Goal: Task Accomplishment & Management: Manage account settings

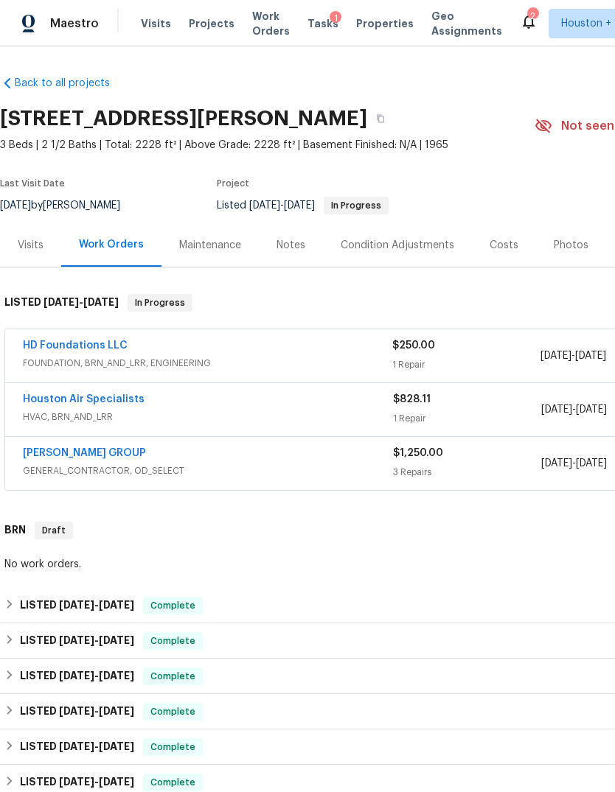
click at [50, 34] on div "Maestro" at bounding box center [49, 23] width 99 height 29
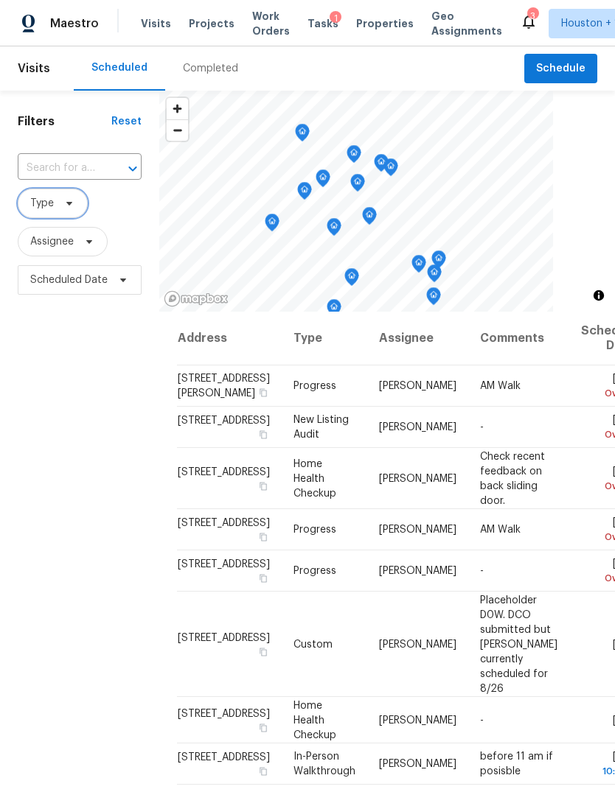
click at [55, 213] on span "Type" at bounding box center [53, 203] width 70 height 29
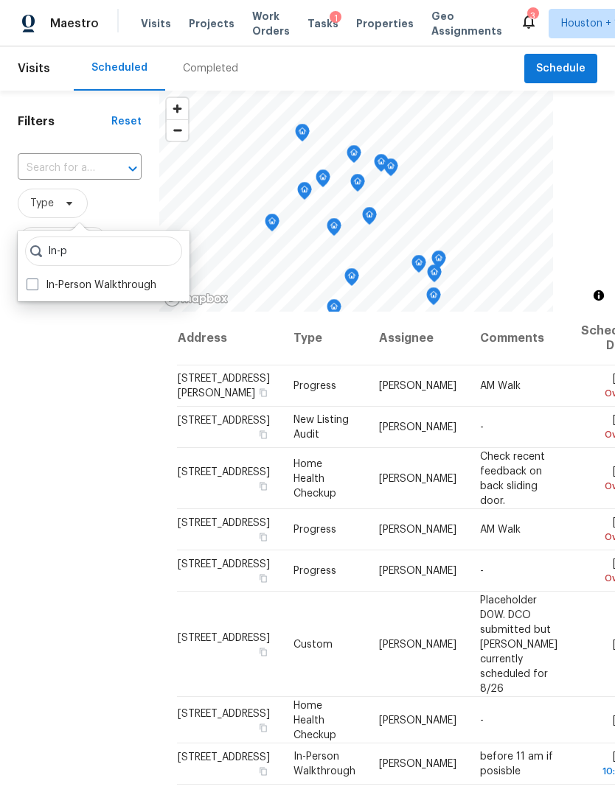
type input "In-p"
click at [40, 289] on label "In-Person Walkthrough" at bounding box center [92, 285] width 130 height 15
click at [36, 287] on input "In-Person Walkthrough" at bounding box center [32, 283] width 10 height 10
checkbox input "true"
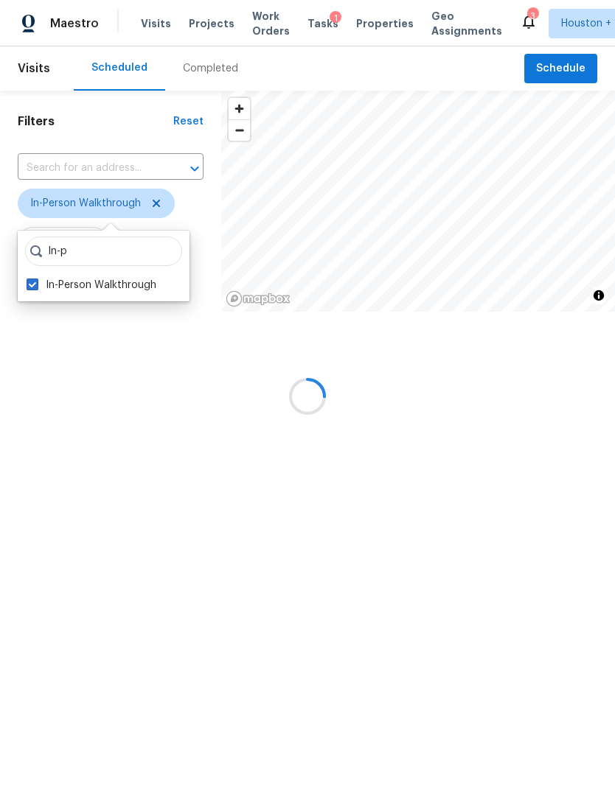
click at [92, 406] on div "Filters Reset ​ In-Person Walkthrough Assignee Scheduled Date" at bounding box center [110, 248] width 221 height 315
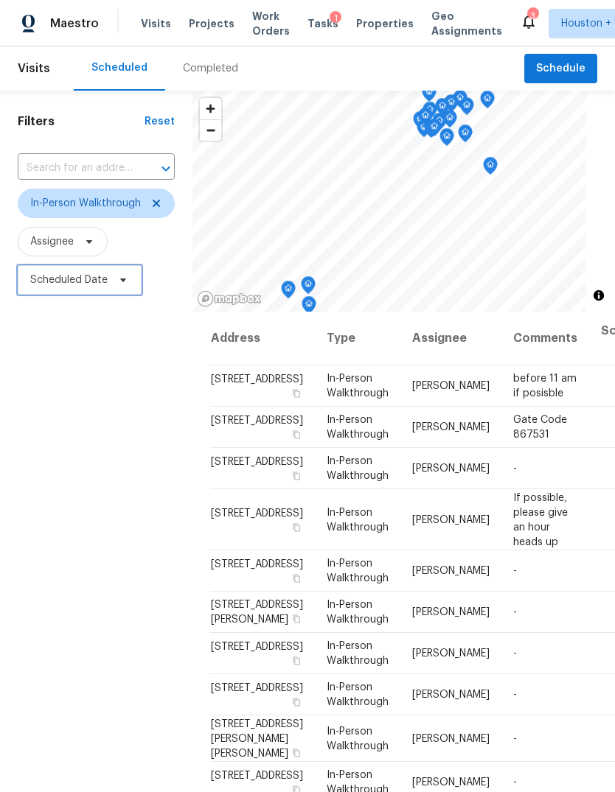
click at [55, 286] on span "Scheduled Date" at bounding box center [68, 280] width 77 height 15
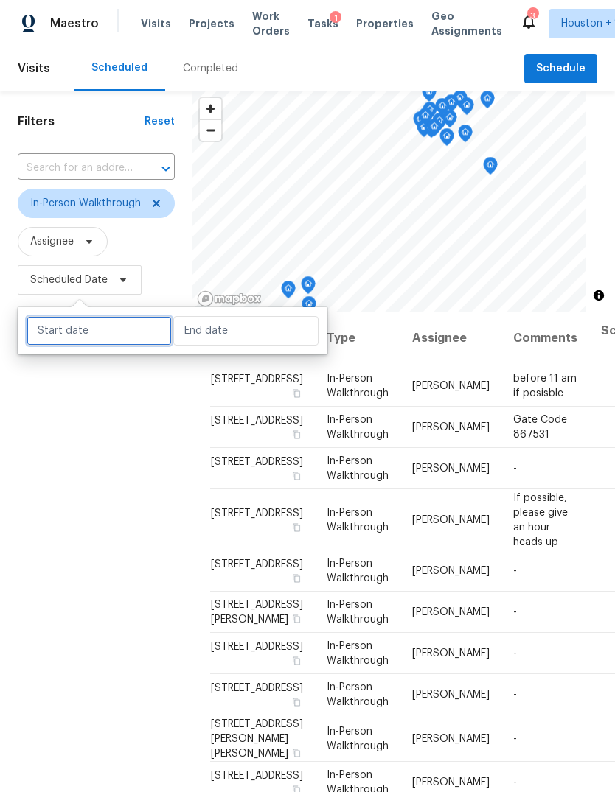
click at [75, 332] on input "text" at bounding box center [99, 330] width 145 height 29
select select "7"
select select "2025"
select select "8"
select select "2025"
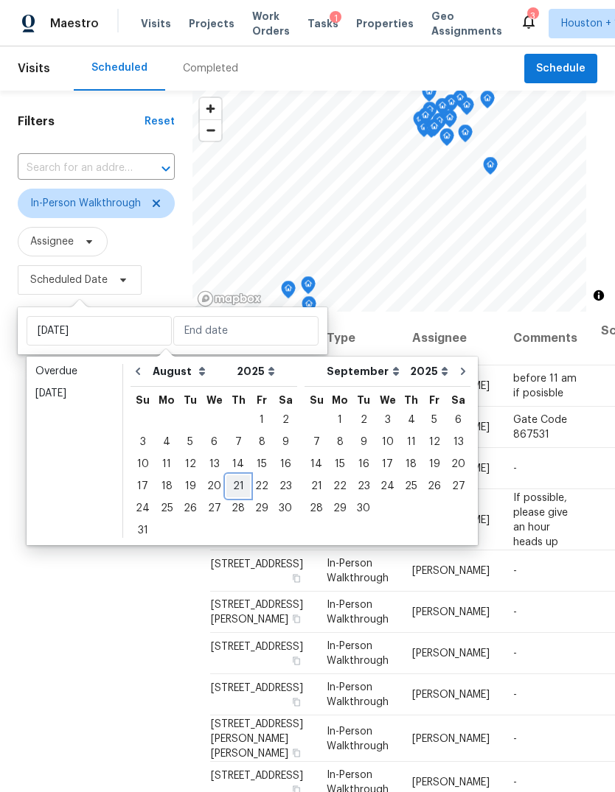
click at [232, 488] on div "21" at bounding box center [238, 486] width 24 height 21
type input "Thu, Aug 21"
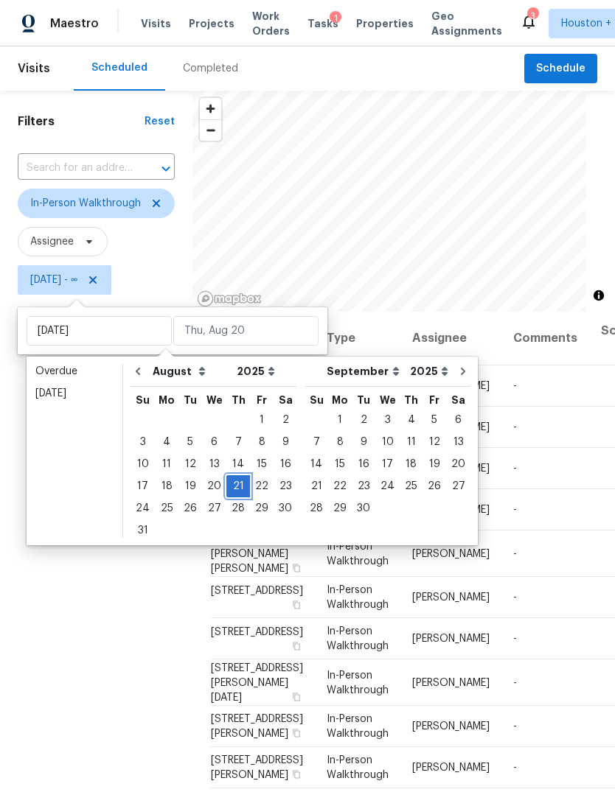
click at [231, 491] on div "21" at bounding box center [238, 486] width 24 height 21
type input "Thu, Aug 21"
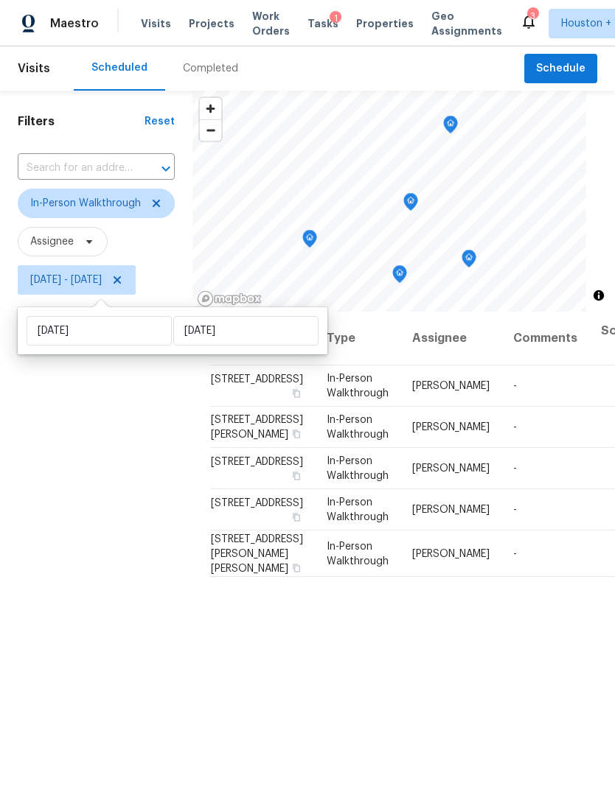
click at [84, 502] on div "Filters Reset ​ In-Person Walkthrough Assignee Thu, Aug 21 - Thu, Aug 21" at bounding box center [96, 518] width 192 height 855
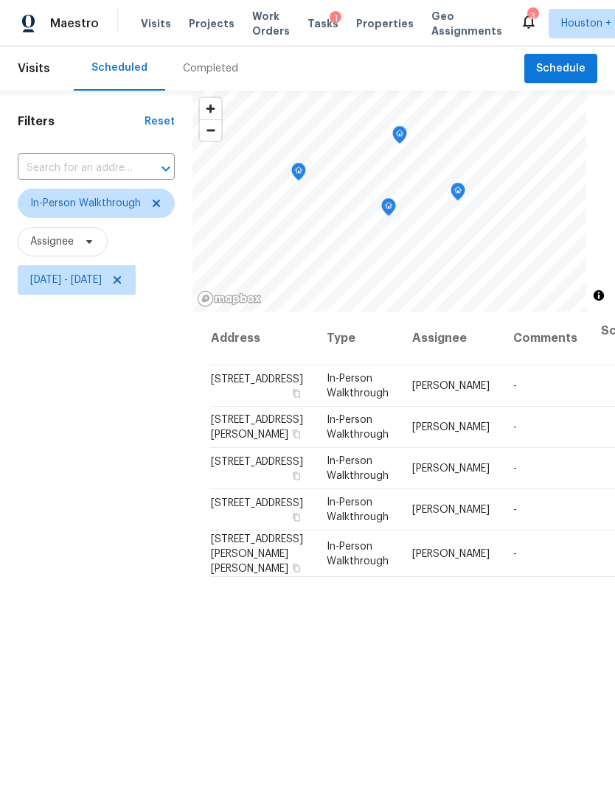
click at [460, 192] on icon "Map marker" at bounding box center [458, 191] width 4 height 4
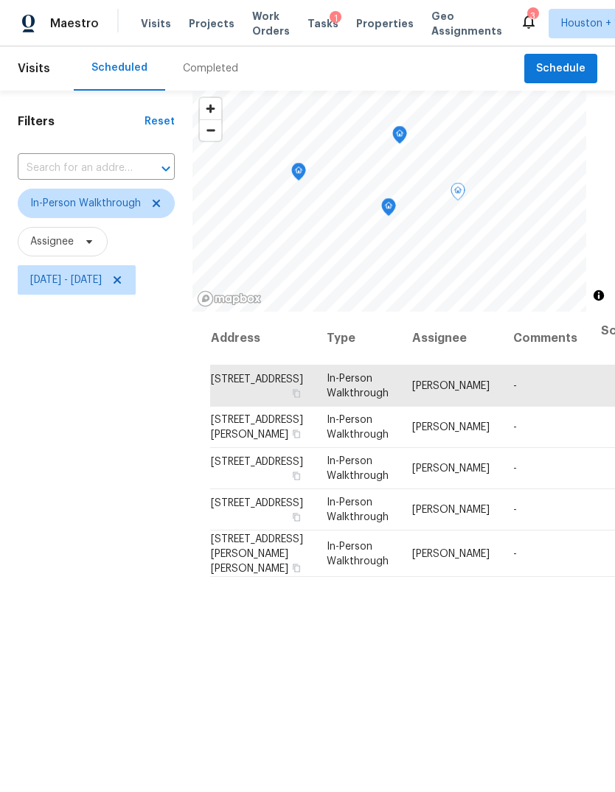
click at [395, 208] on icon "Map marker" at bounding box center [388, 207] width 13 height 17
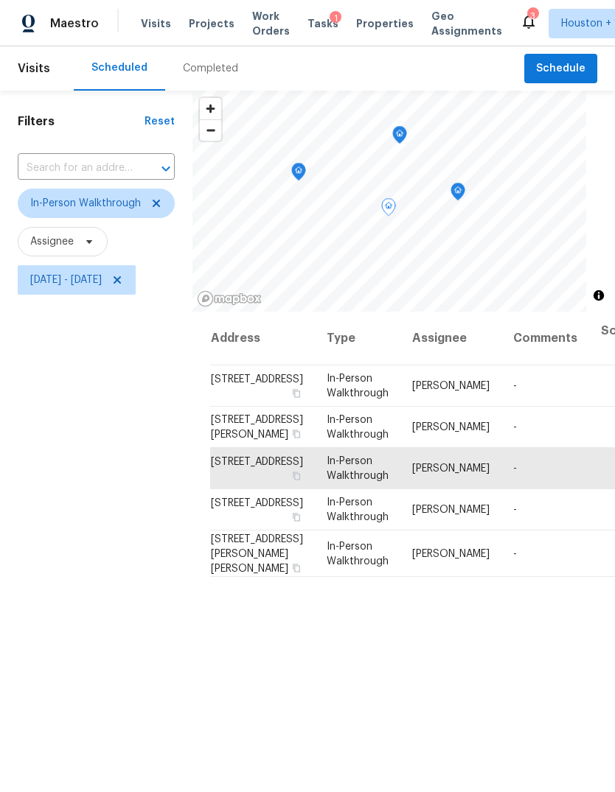
click at [402, 133] on icon "Map marker" at bounding box center [399, 135] width 4 height 4
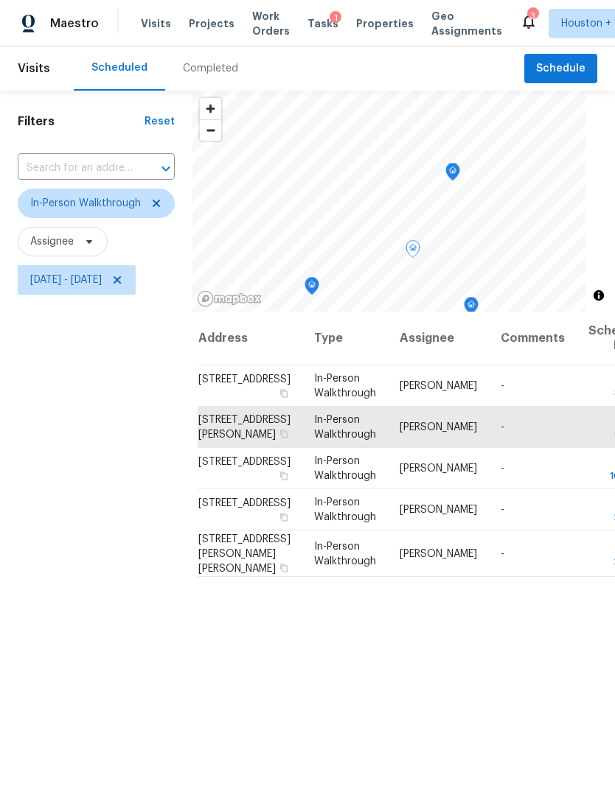
scroll to position [0, 12]
click at [295, 195] on icon "Map marker" at bounding box center [287, 187] width 15 height 18
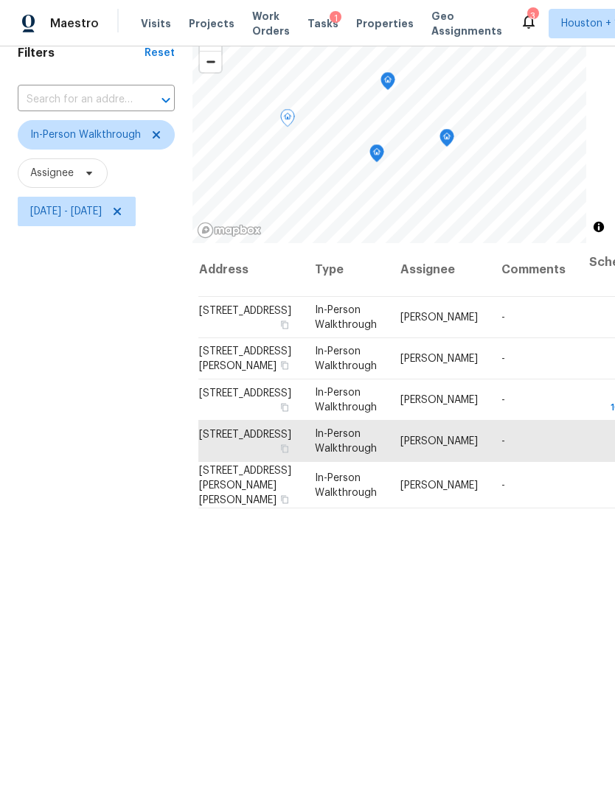
scroll to position [65, 0]
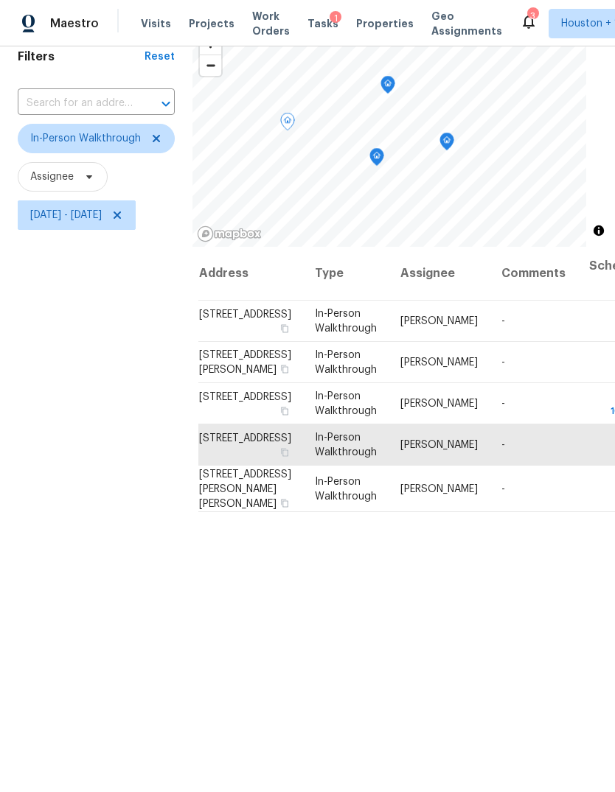
click at [0, 0] on icon at bounding box center [0, 0] width 0 height 0
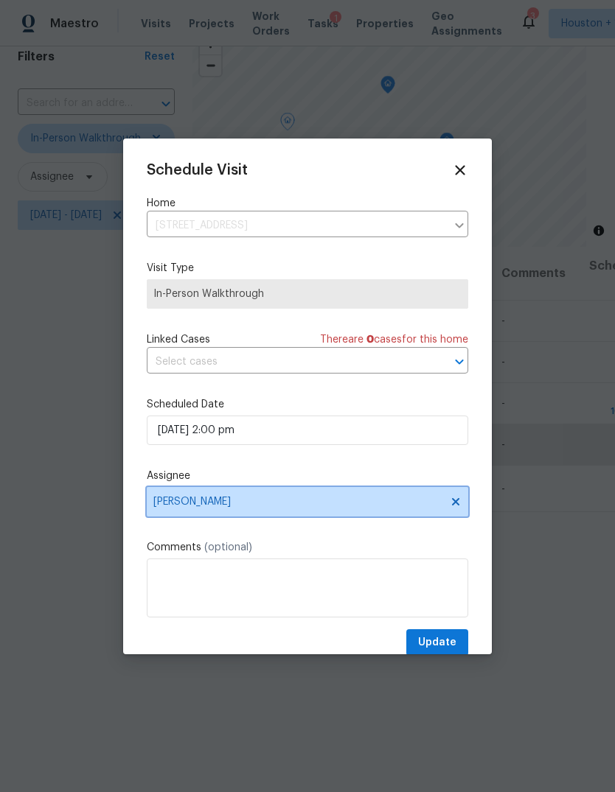
click at [388, 512] on span "Maria Zakharnitskaia" at bounding box center [307, 501] width 321 height 29
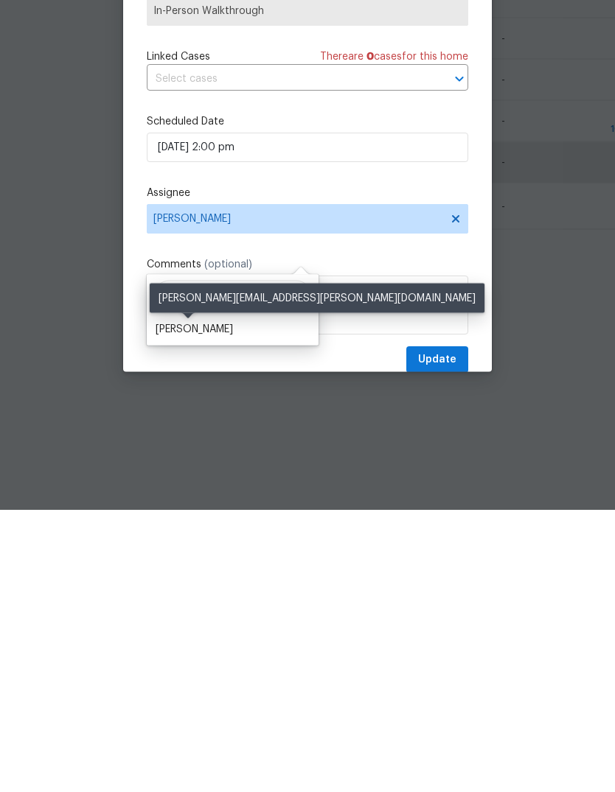
type input "Stephe"
click at [195, 604] on div "Stephen Lacy" at bounding box center [194, 611] width 77 height 15
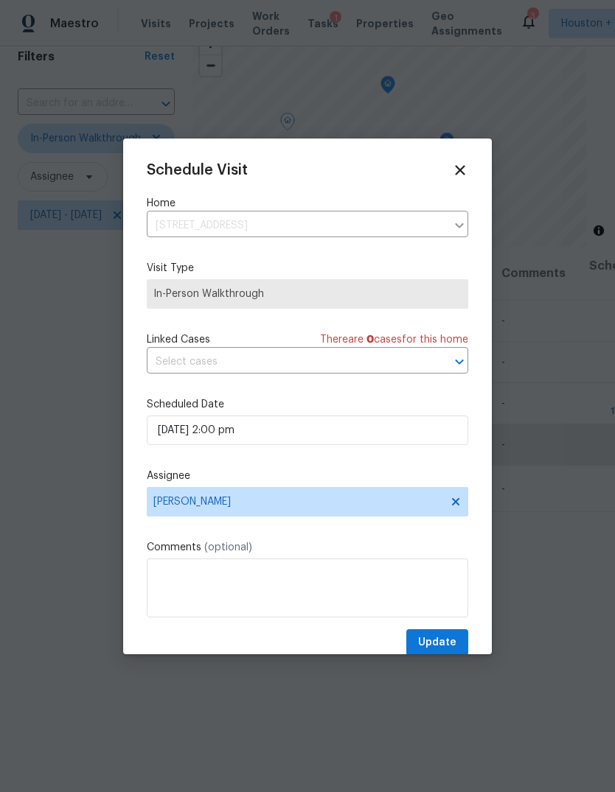
click at [193, 307] on span "In-Person Walkthrough" at bounding box center [307, 293] width 321 height 29
click at [447, 644] on span "Update" at bounding box center [437, 643] width 38 height 18
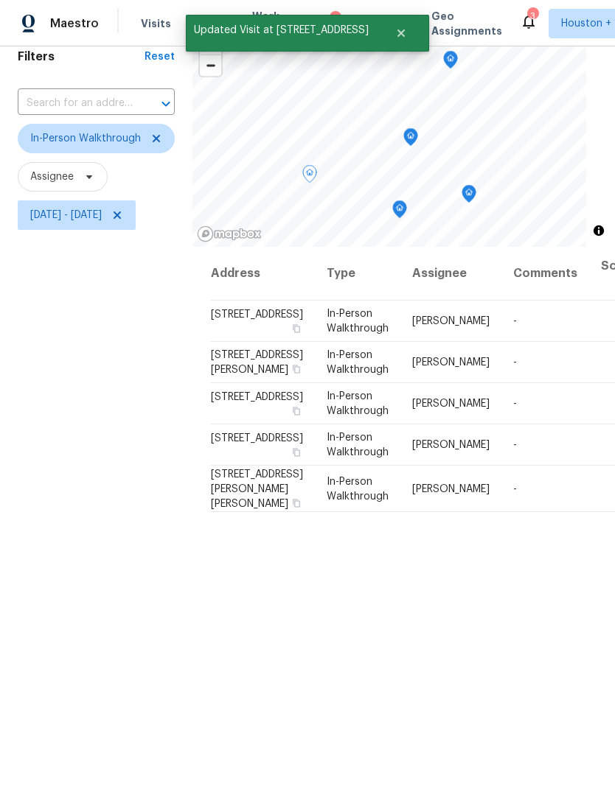
click at [414, 133] on icon "Map marker" at bounding box center [410, 135] width 7 height 4
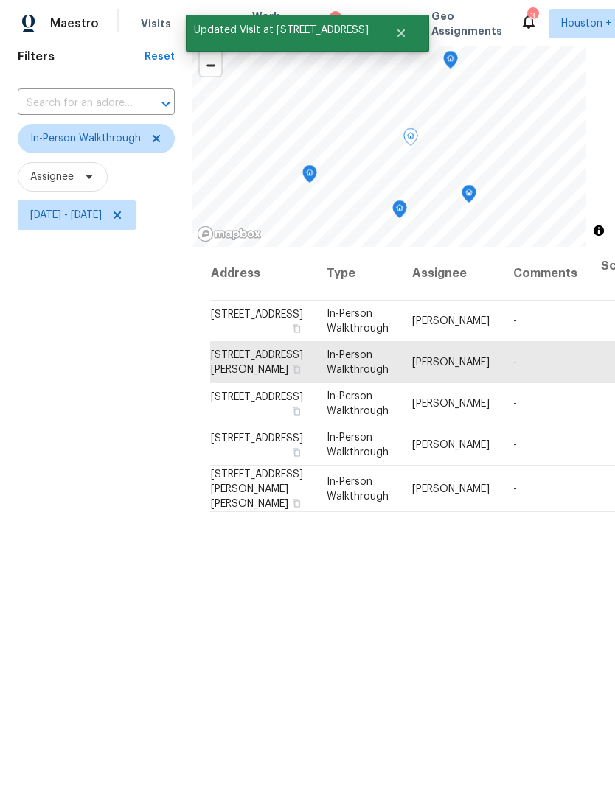
scroll to position [53, 0]
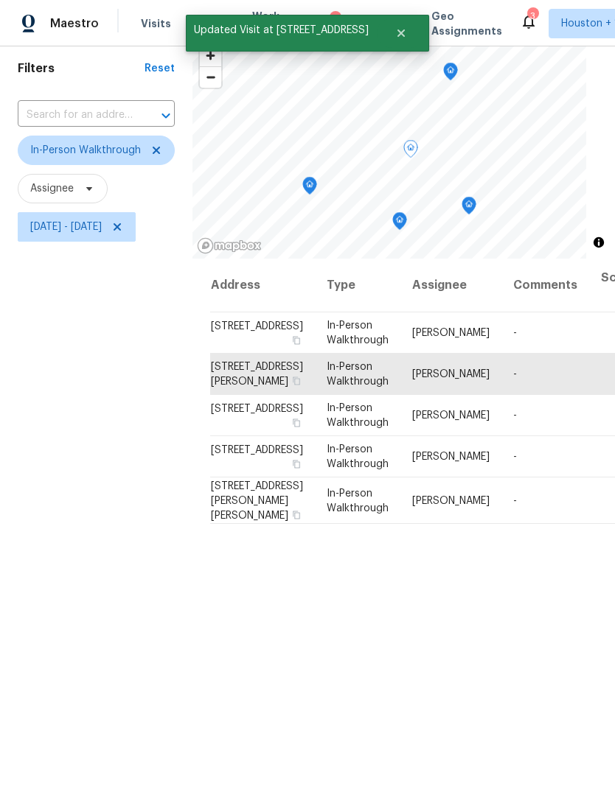
click at [0, 0] on icon at bounding box center [0, 0] width 0 height 0
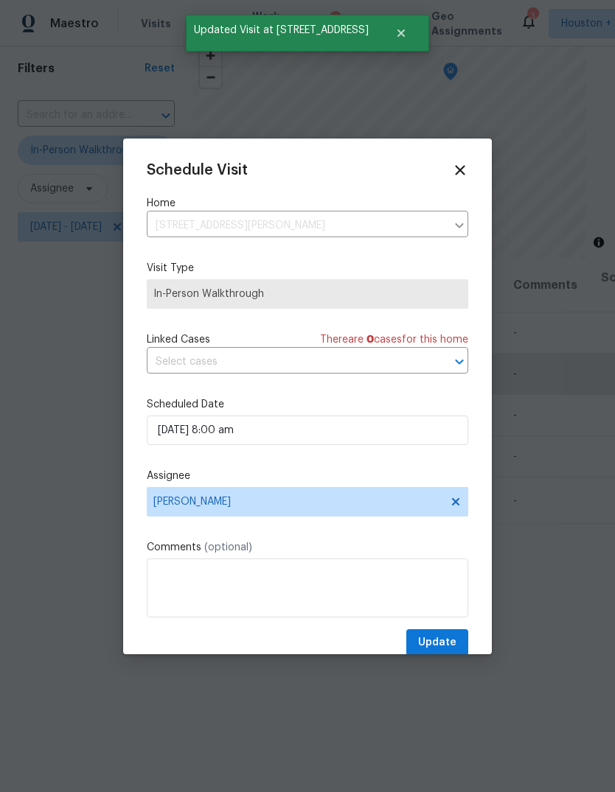
click at [377, 477] on label "Assignee" at bounding box center [307, 476] width 321 height 15
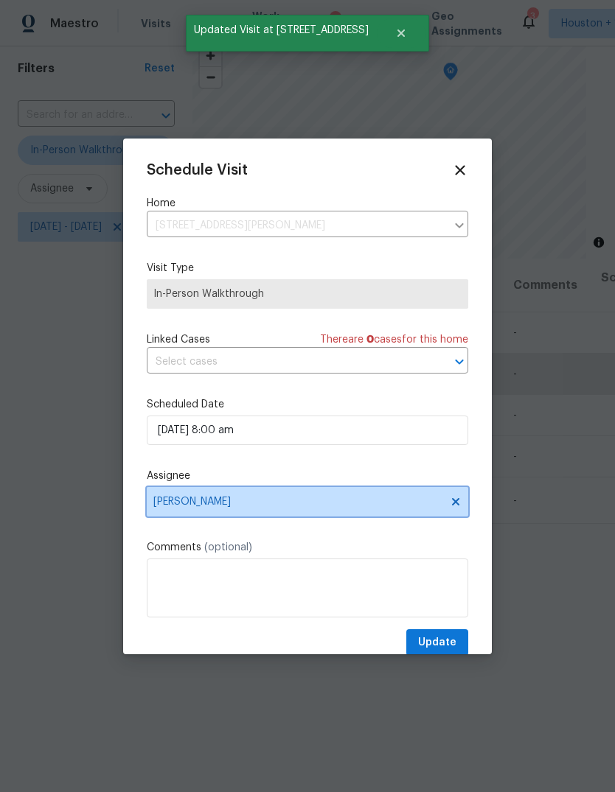
click at [404, 508] on span "Joseph Wolfe" at bounding box center [297, 502] width 289 height 12
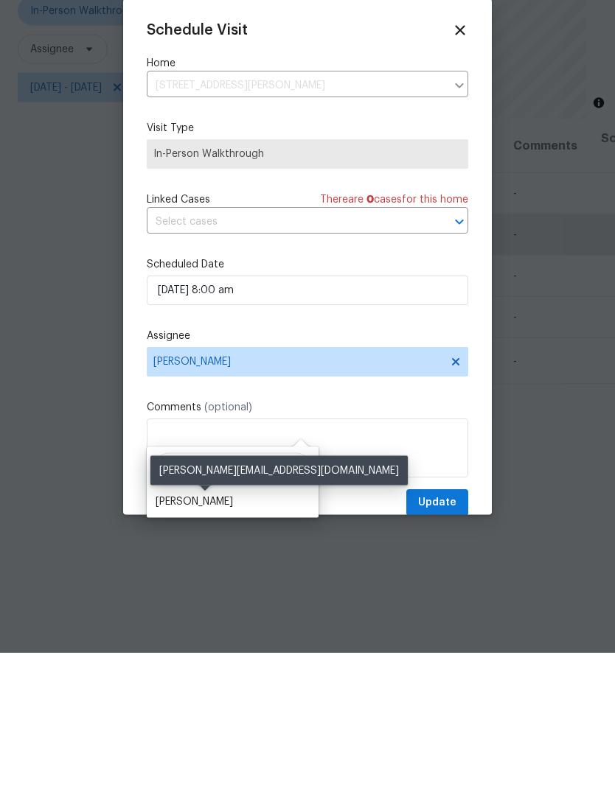
type input "Maria"
click at [222, 634] on div "Maria Zakharnitskaia" at bounding box center [194, 641] width 77 height 15
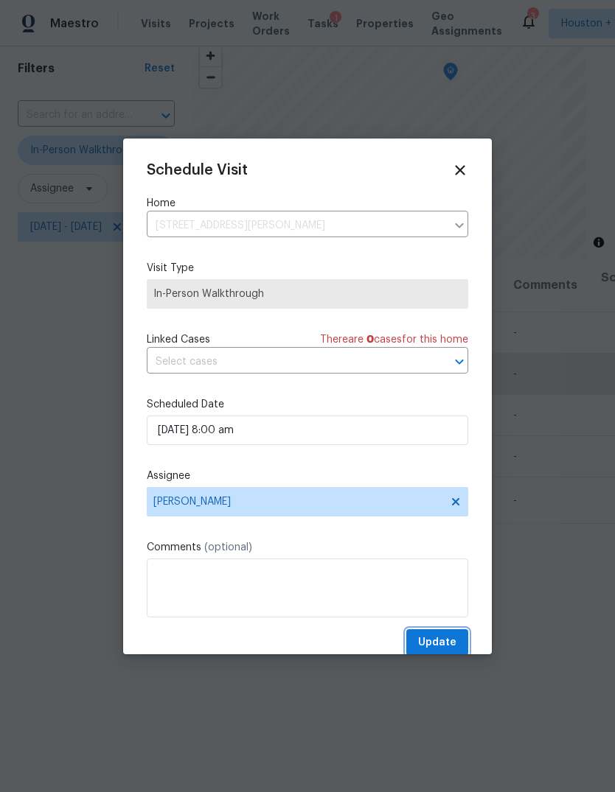
click at [444, 640] on span "Update" at bounding box center [437, 643] width 38 height 18
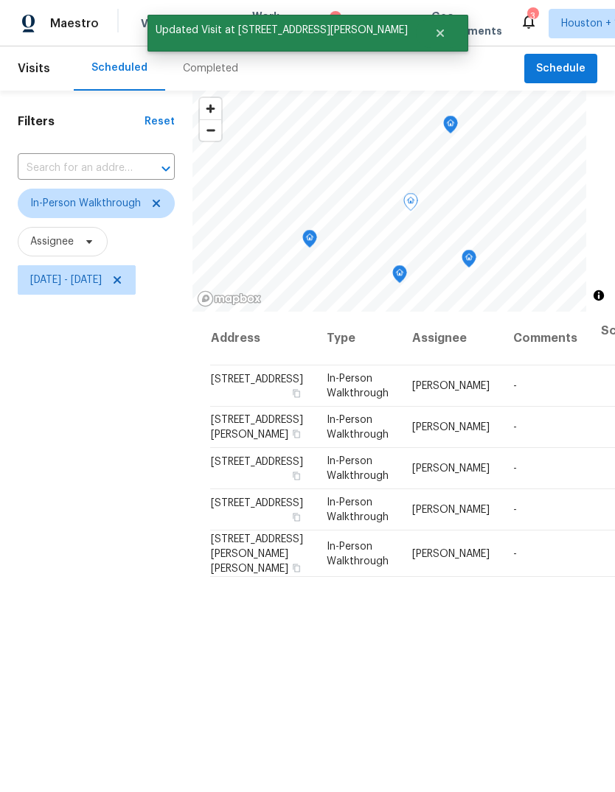
scroll to position [0, 0]
click at [136, 265] on span "Thu, Aug 21 - Thu, Aug 21" at bounding box center [77, 279] width 118 height 29
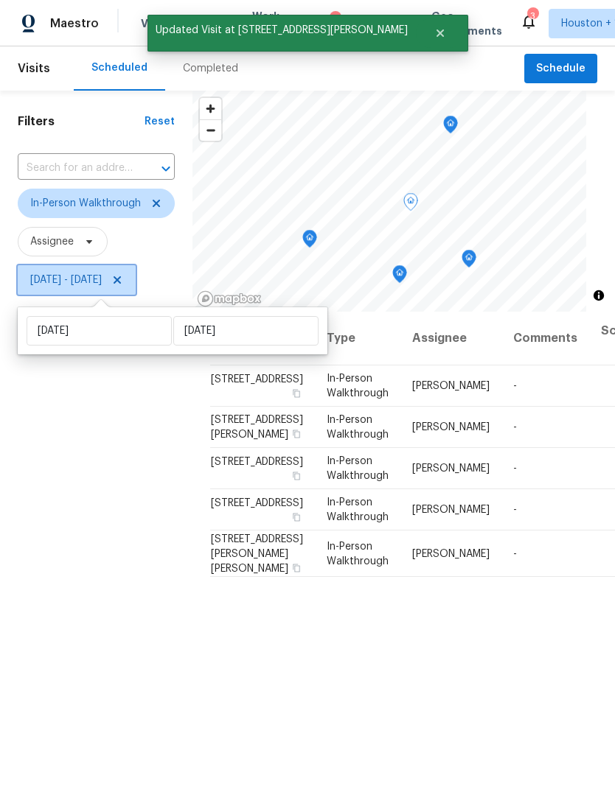
click at [123, 274] on icon at bounding box center [117, 280] width 12 height 12
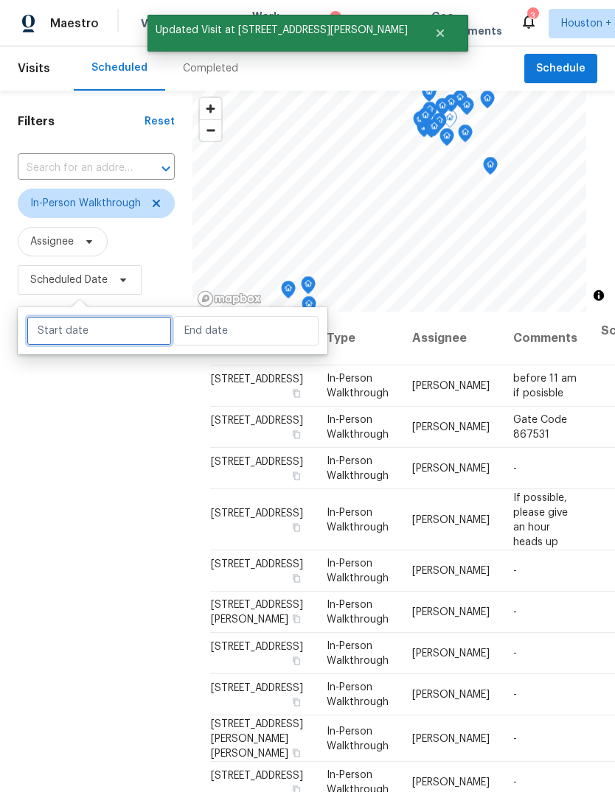
click at [85, 327] on input "text" at bounding box center [99, 330] width 145 height 29
select select "7"
select select "2025"
select select "8"
select select "2025"
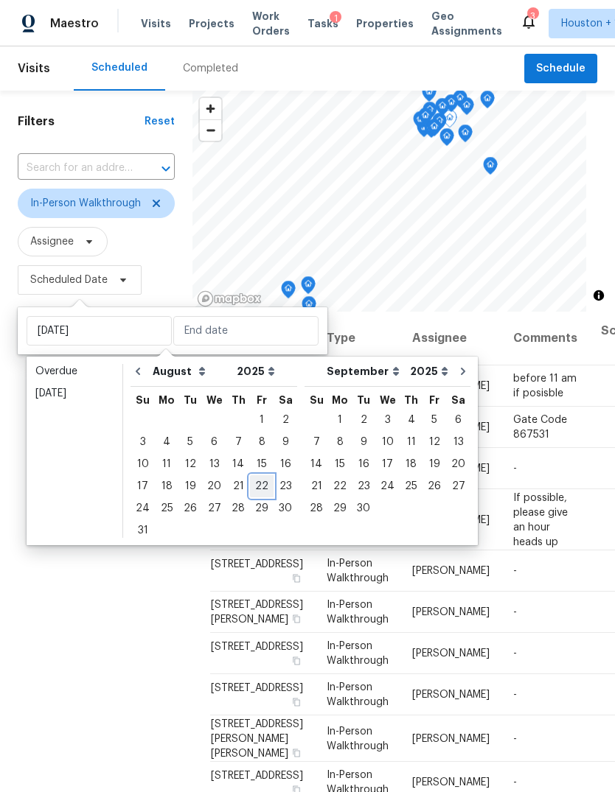
click at [250, 486] on div "22" at bounding box center [262, 486] width 24 height 21
type input "Fri, Aug 22"
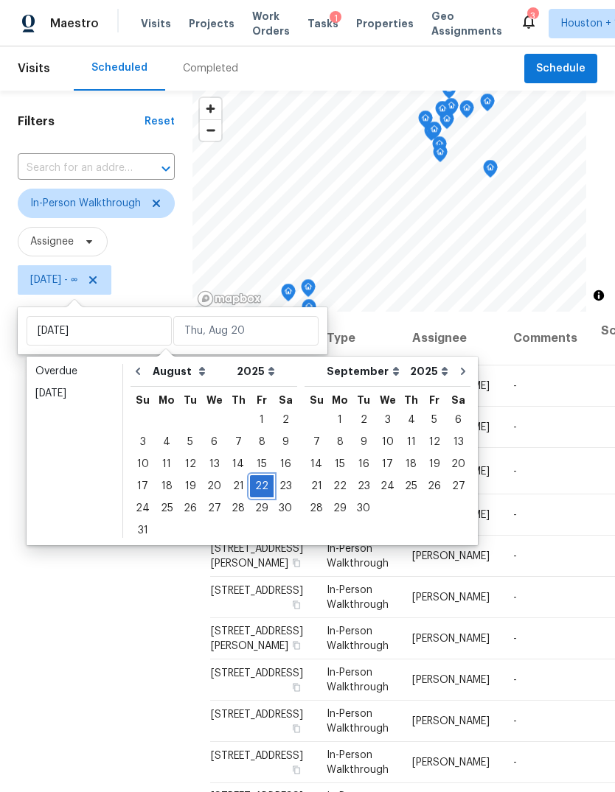
click at [250, 492] on div "22" at bounding box center [262, 486] width 24 height 21
type input "Fri, Aug 22"
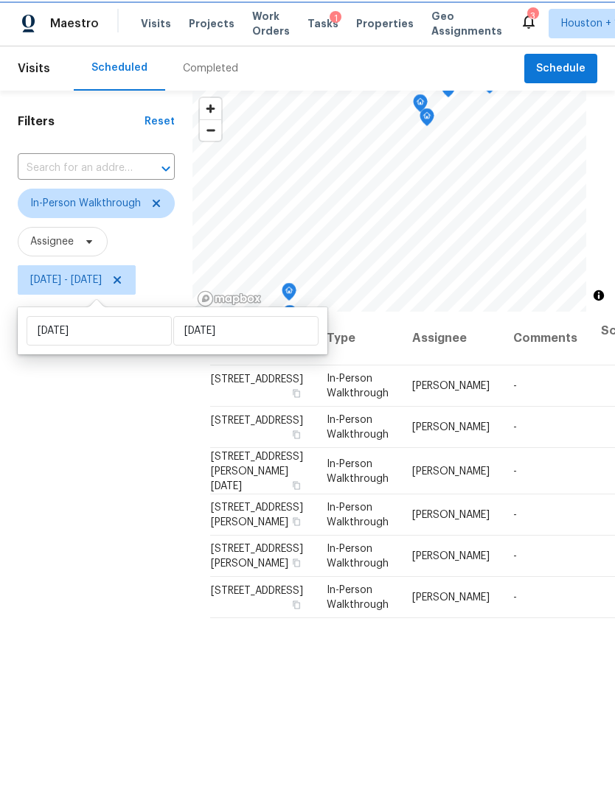
click at [63, 565] on div "Filters Reset ​ In-Person Walkthrough Assignee Fri, Aug 22 - Fri, Aug 22" at bounding box center [96, 518] width 192 height 855
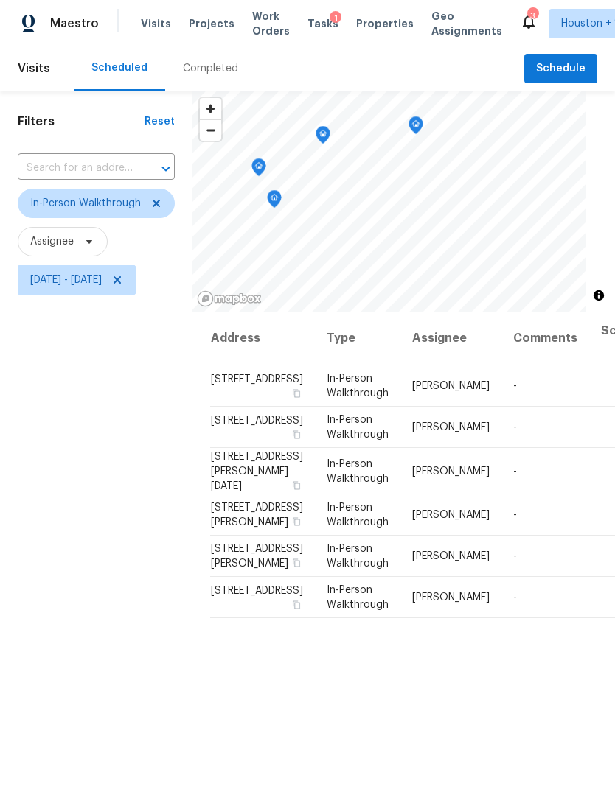
click at [416, 133] on icon "Map marker" at bounding box center [415, 125] width 13 height 17
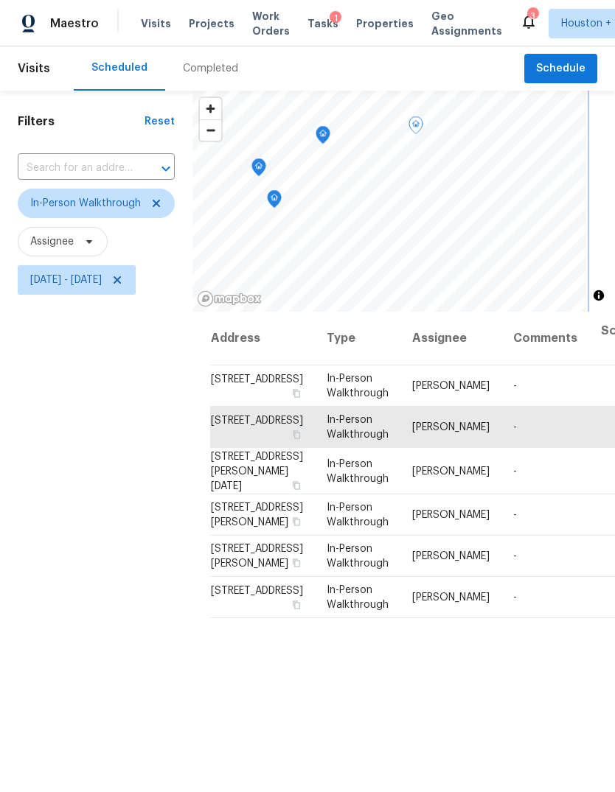
click at [321, 131] on icon "Map marker" at bounding box center [322, 135] width 13 height 17
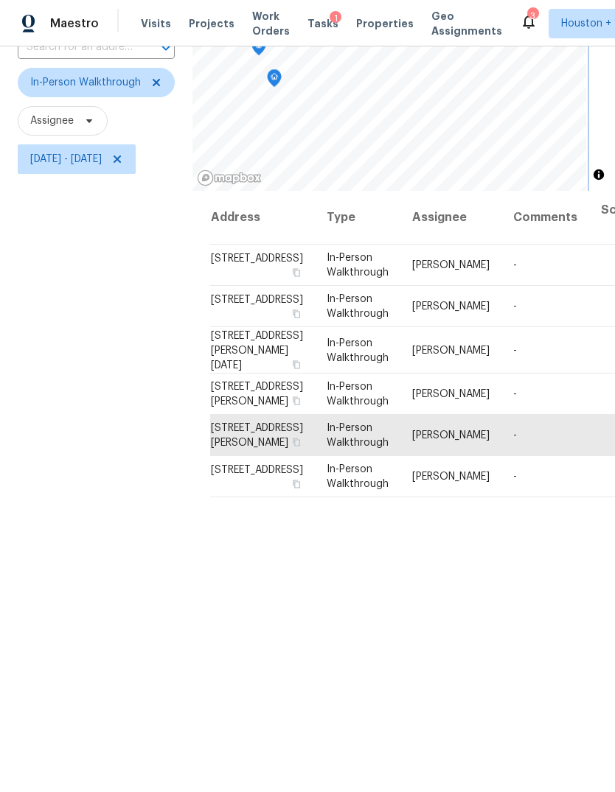
scroll to position [120, 0]
click at [0, 0] on span at bounding box center [0, 0] width 0 height 0
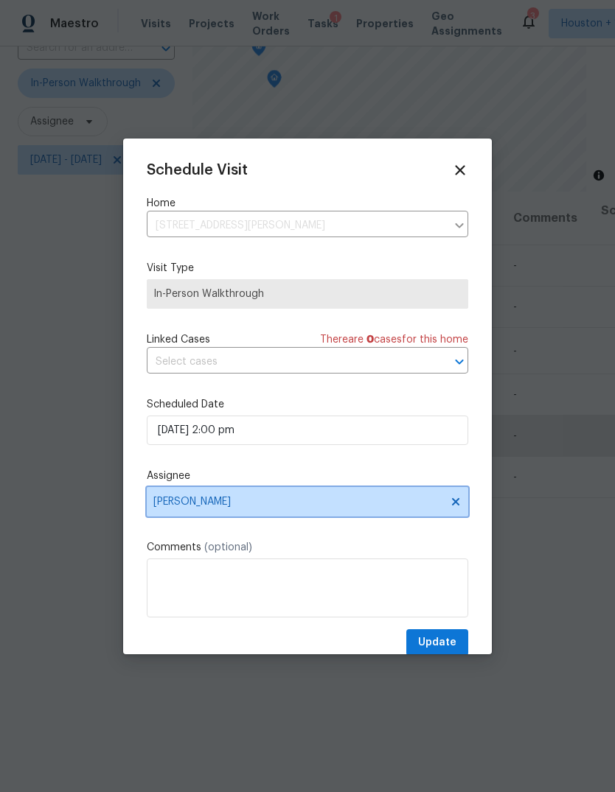
click at [379, 515] on span "Joseph Wolfe" at bounding box center [307, 501] width 321 height 29
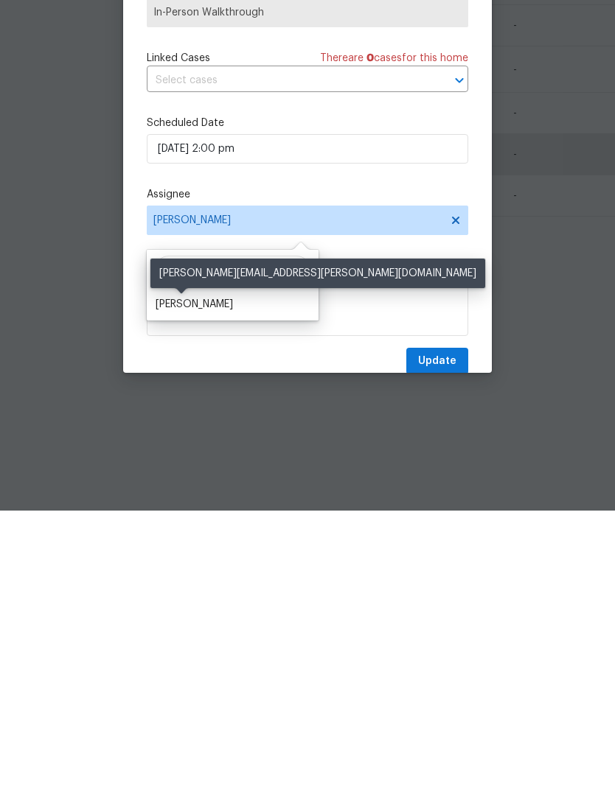
type input "Tyler"
click at [192, 579] on div "Tyler Waltz" at bounding box center [194, 586] width 77 height 15
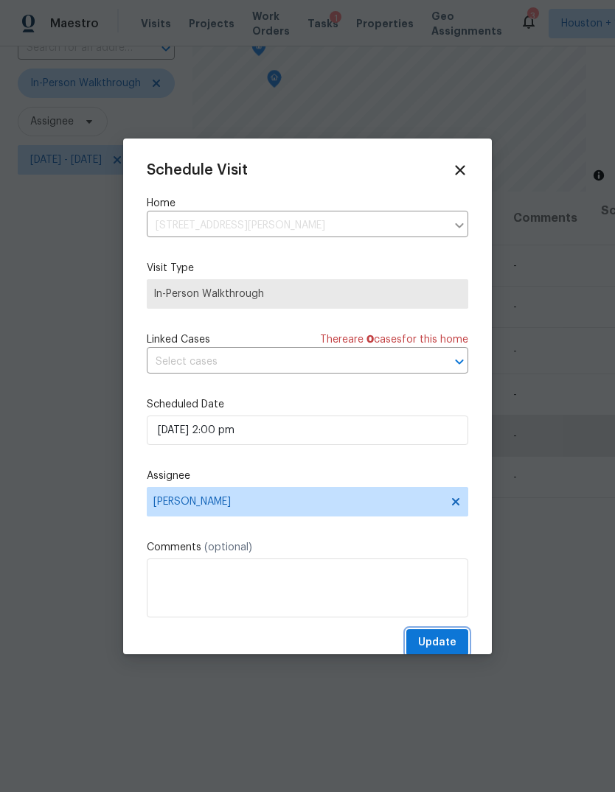
click at [447, 640] on span "Update" at bounding box center [437, 643] width 38 height 18
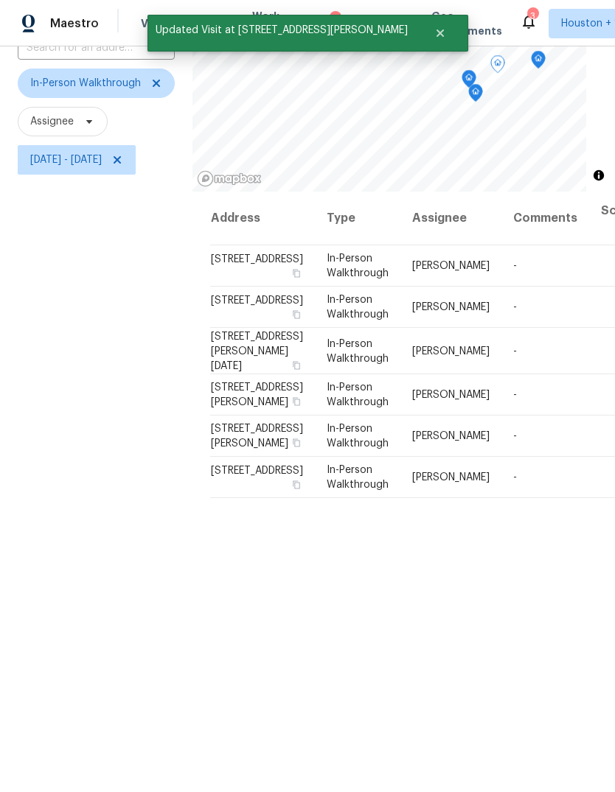
click at [467, 71] on icon "Map marker" at bounding box center [468, 79] width 13 height 17
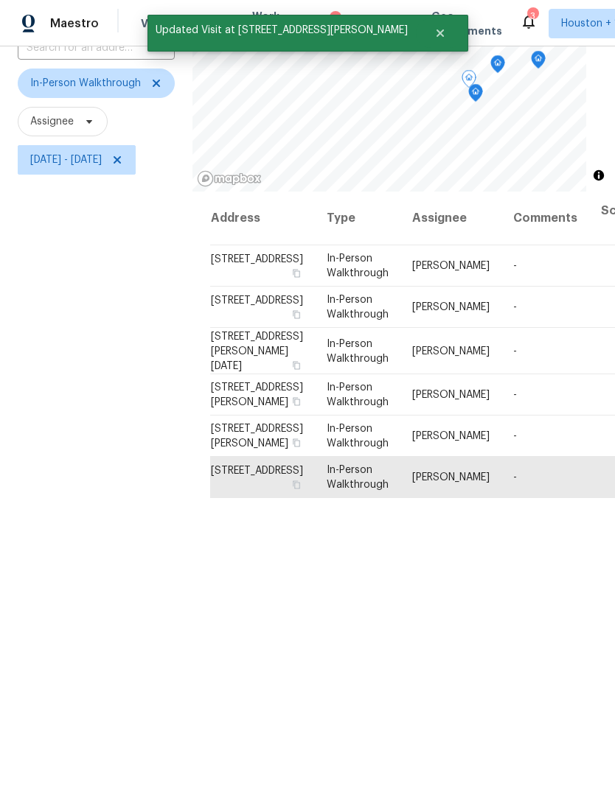
scroll to position [108, 0]
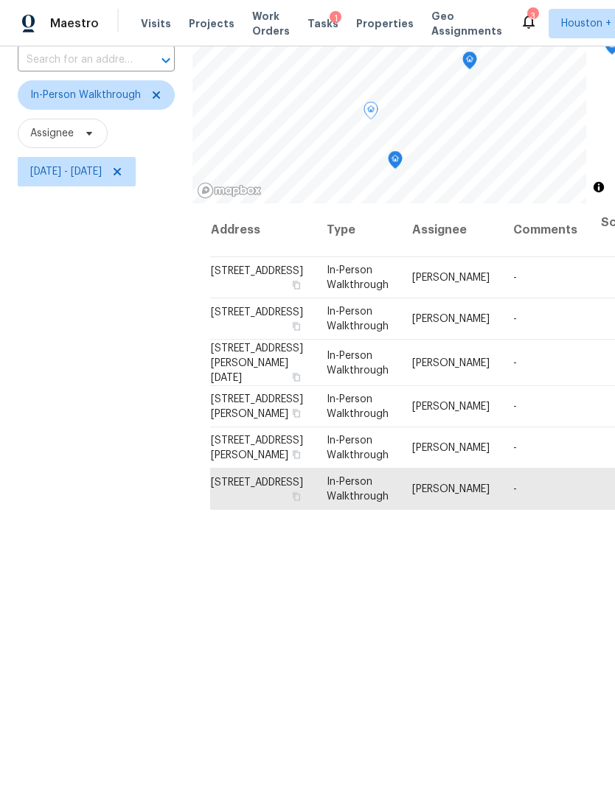
click at [397, 152] on icon "Map marker" at bounding box center [394, 160] width 13 height 17
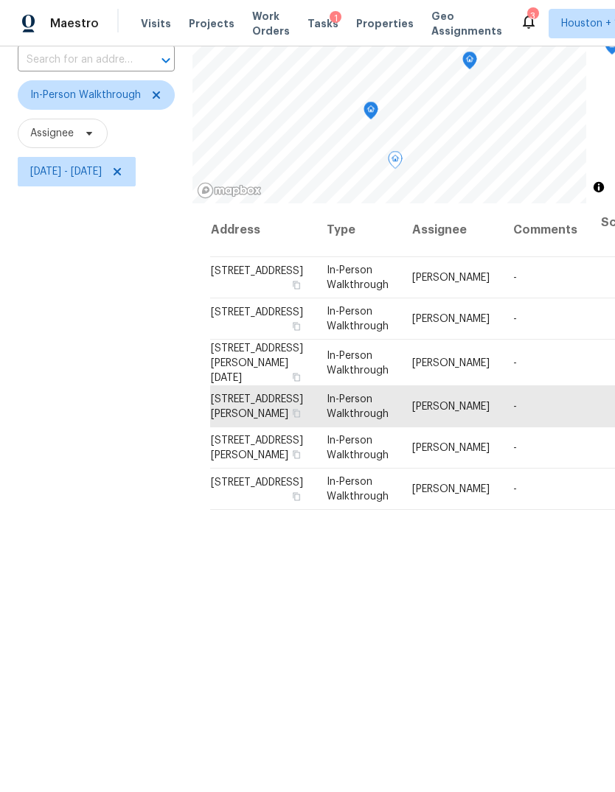
scroll to position [99, 0]
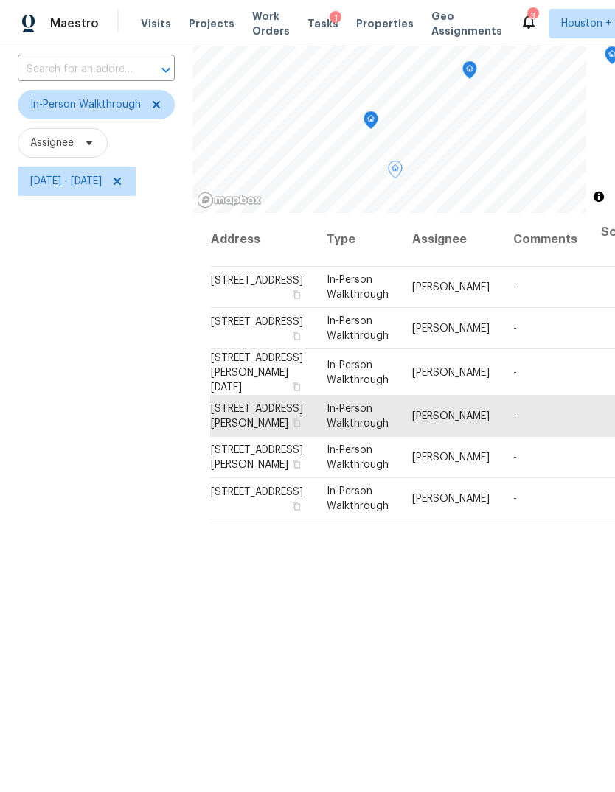
click at [0, 0] on icon at bounding box center [0, 0] width 0 height 0
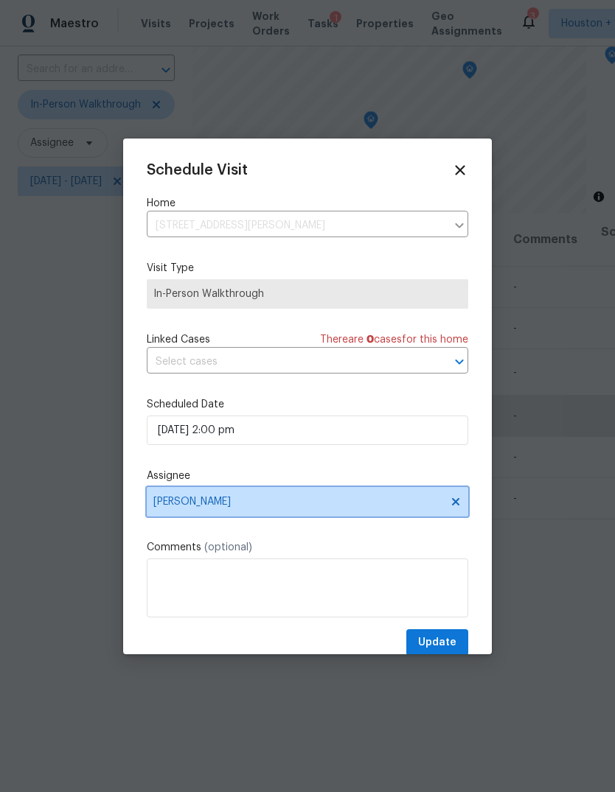
click at [204, 500] on span "Maria Zakharnitskaia" at bounding box center [297, 502] width 289 height 12
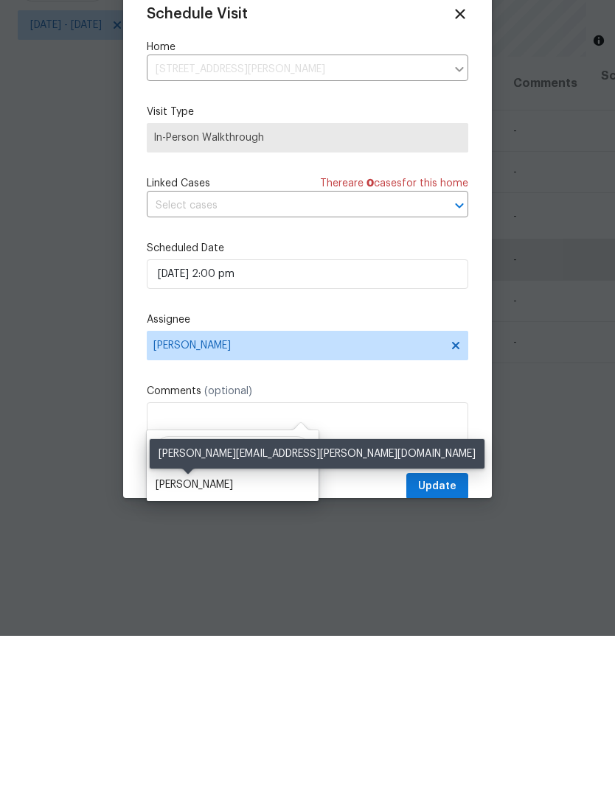
type input "Stephe"
click at [206, 634] on div "Stephen Lacy" at bounding box center [194, 641] width 77 height 15
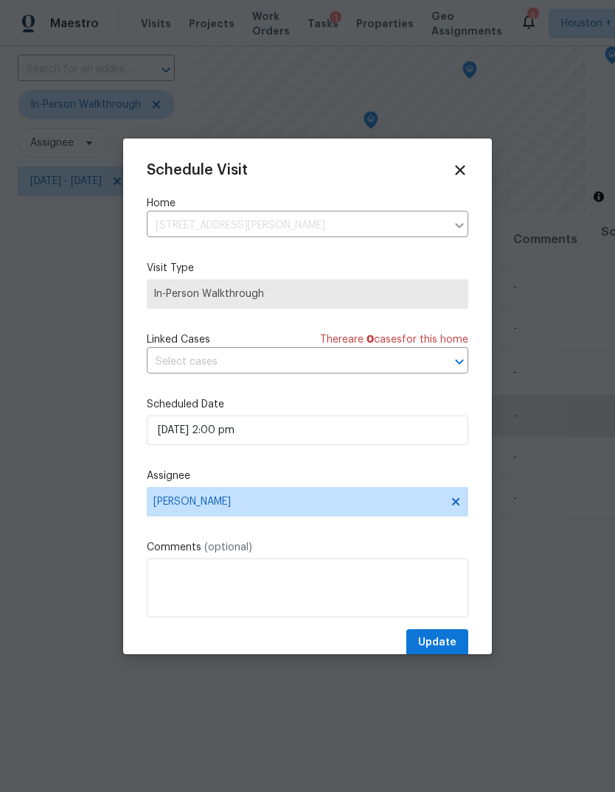
click at [467, 167] on icon at bounding box center [460, 170] width 16 height 16
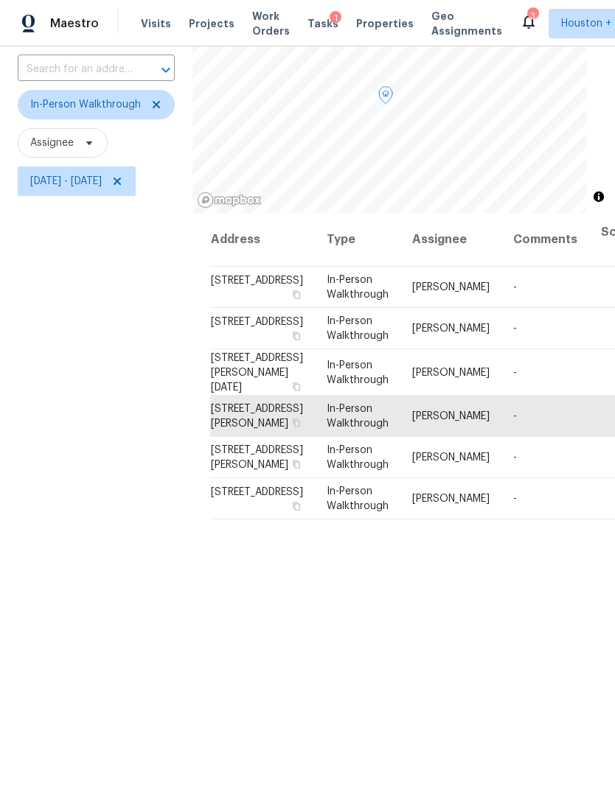
click at [391, 86] on icon "Map marker" at bounding box center [385, 95] width 15 height 18
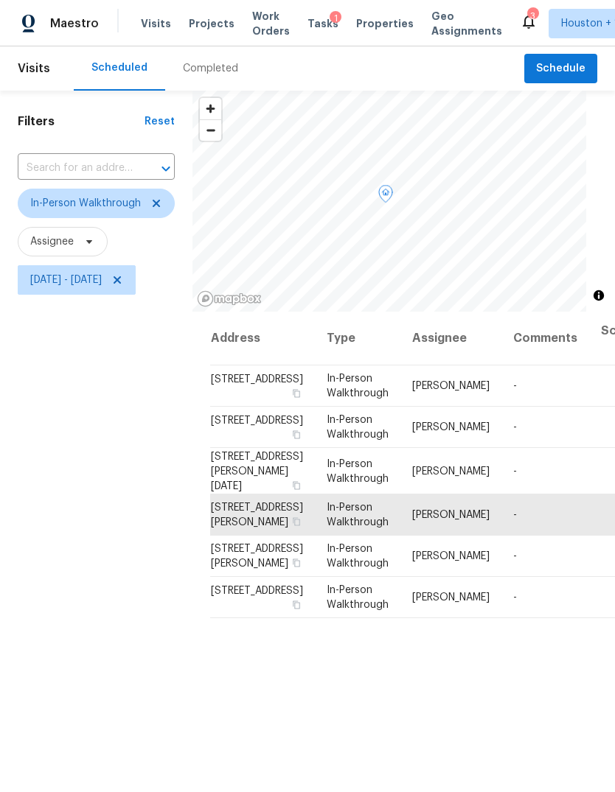
scroll to position [0, 0]
click at [153, 198] on icon at bounding box center [156, 204] width 12 height 12
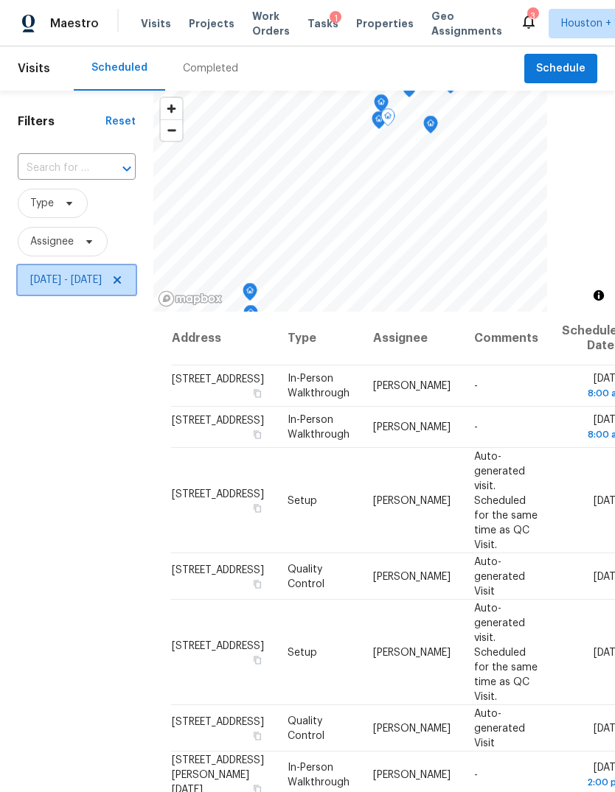
click at [136, 295] on span "Fri, Aug 22 - Fri, Aug 22" at bounding box center [77, 279] width 118 height 29
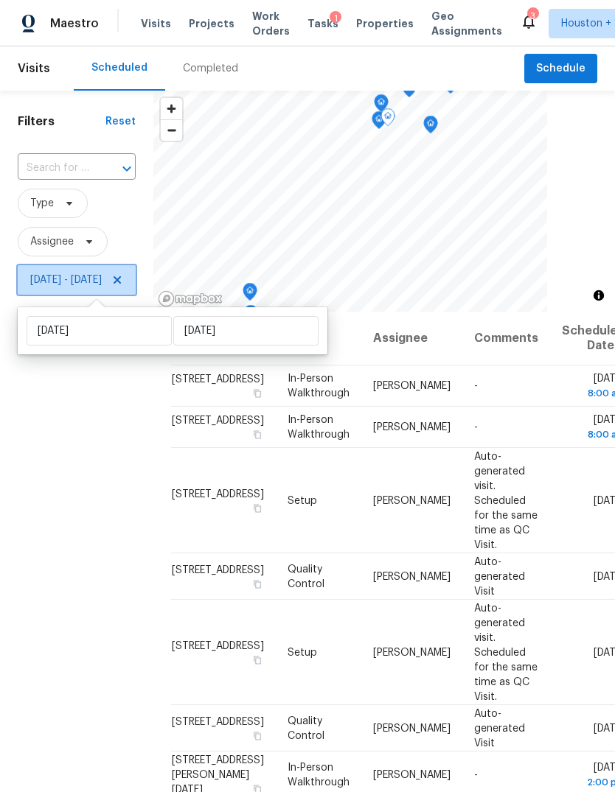
click at [123, 286] on icon at bounding box center [117, 280] width 12 height 12
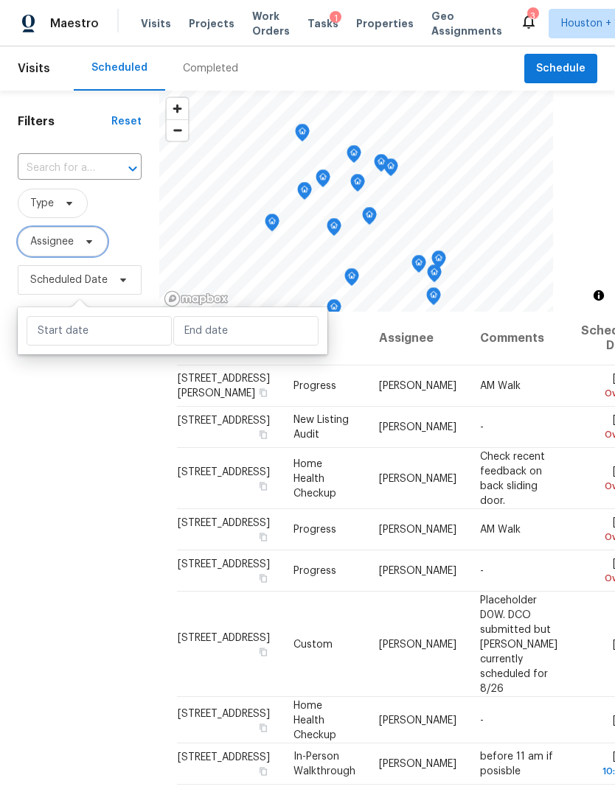
click at [50, 243] on span "Assignee" at bounding box center [51, 241] width 43 height 15
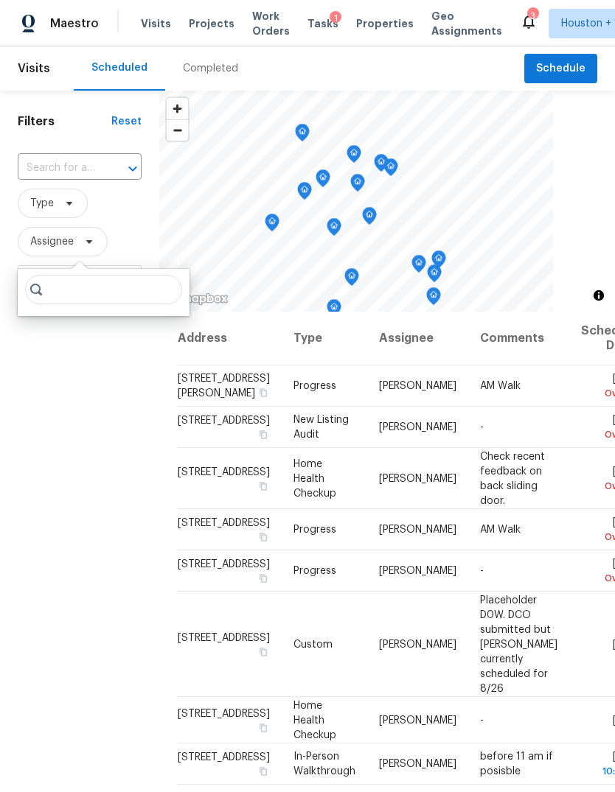
type input "A"
